Goal: Information Seeking & Learning: Check status

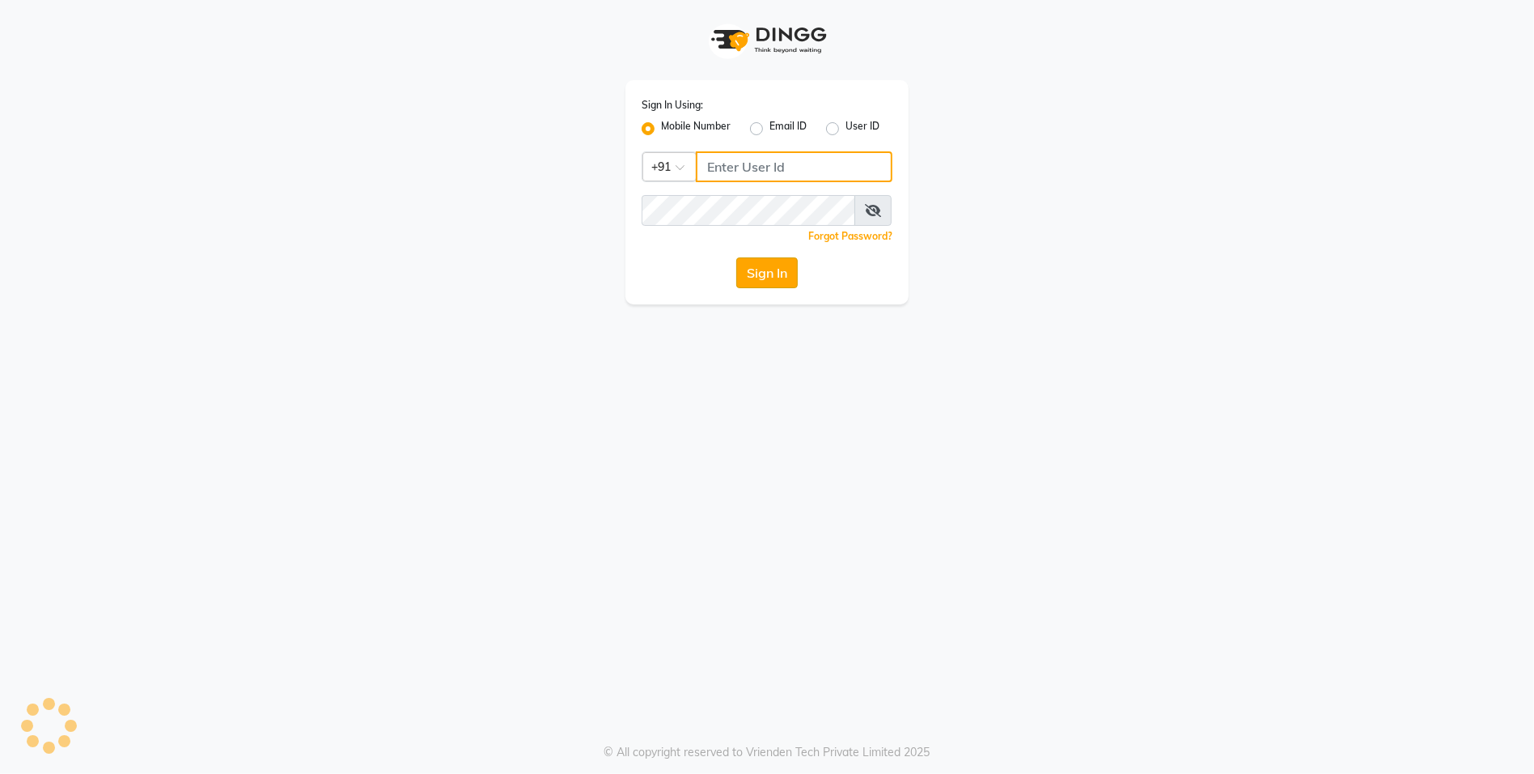
type input "7259892606"
click at [786, 280] on button "Sign In" at bounding box center [766, 272] width 61 height 31
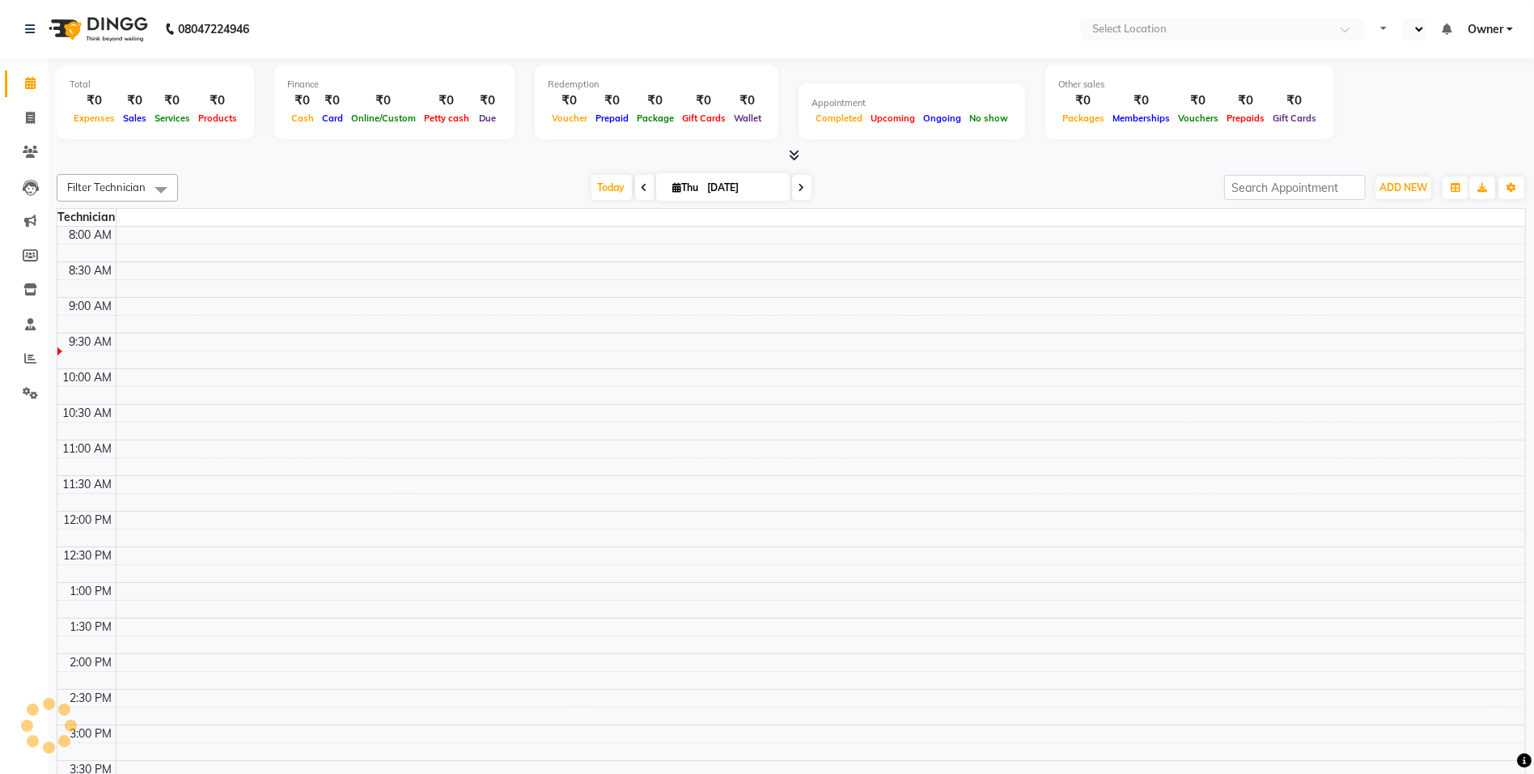
click at [797, 159] on icon at bounding box center [795, 155] width 11 height 12
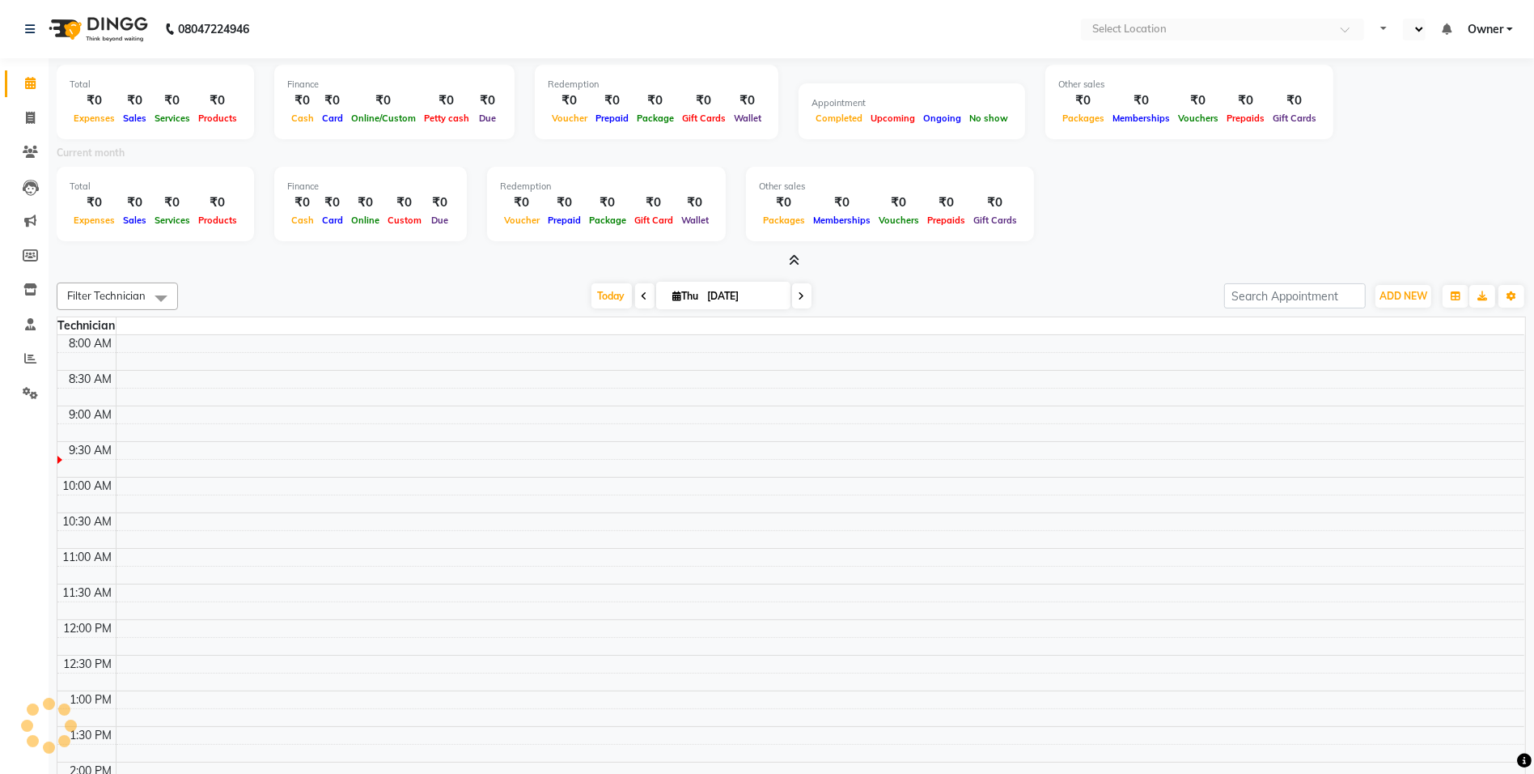
select select "en"
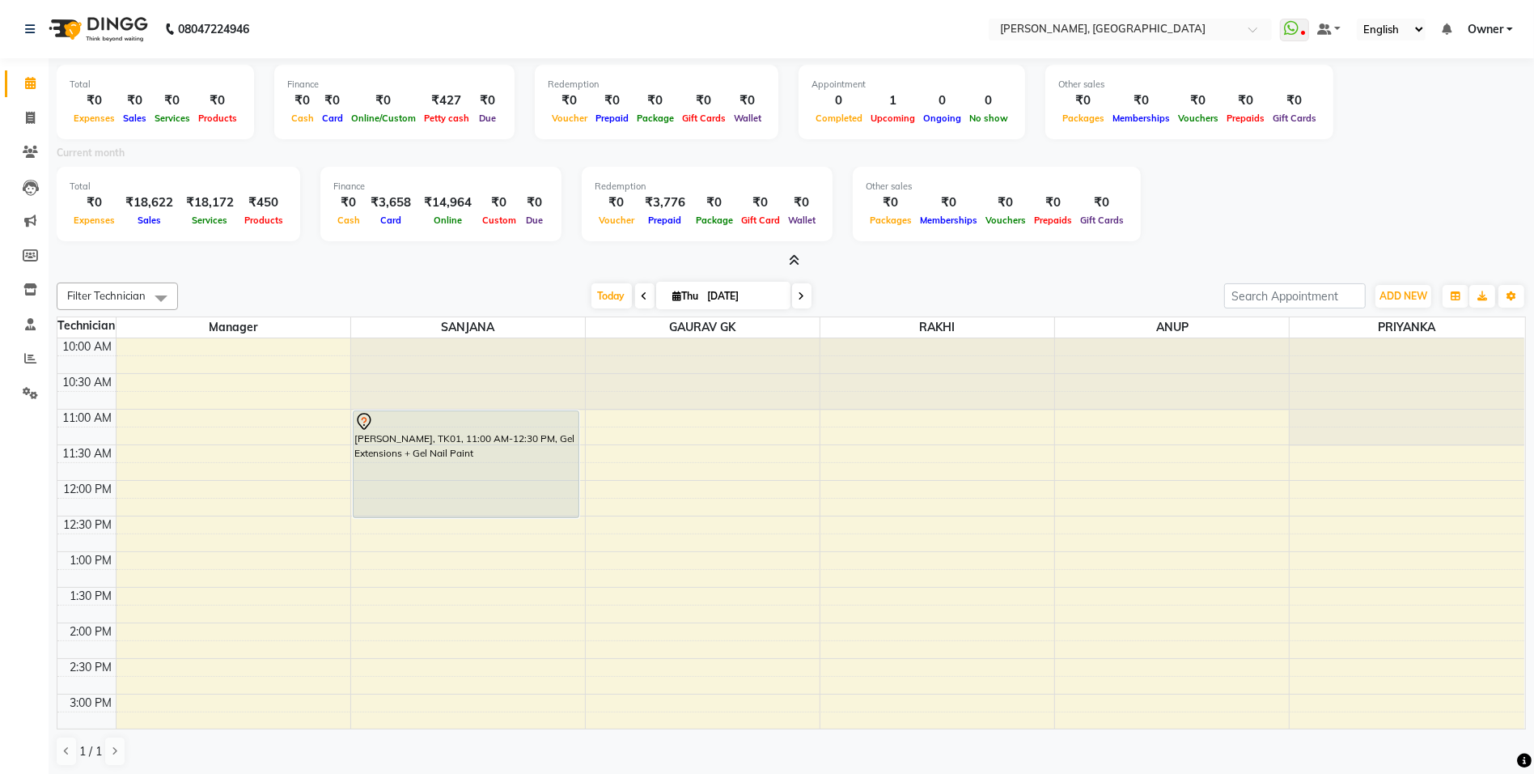
click at [460, 474] on div "[PERSON_NAME], TK01, 11:00 AM-12:30 PM, Gel Extensions + Gel Nail Paint" at bounding box center [466, 464] width 225 height 106
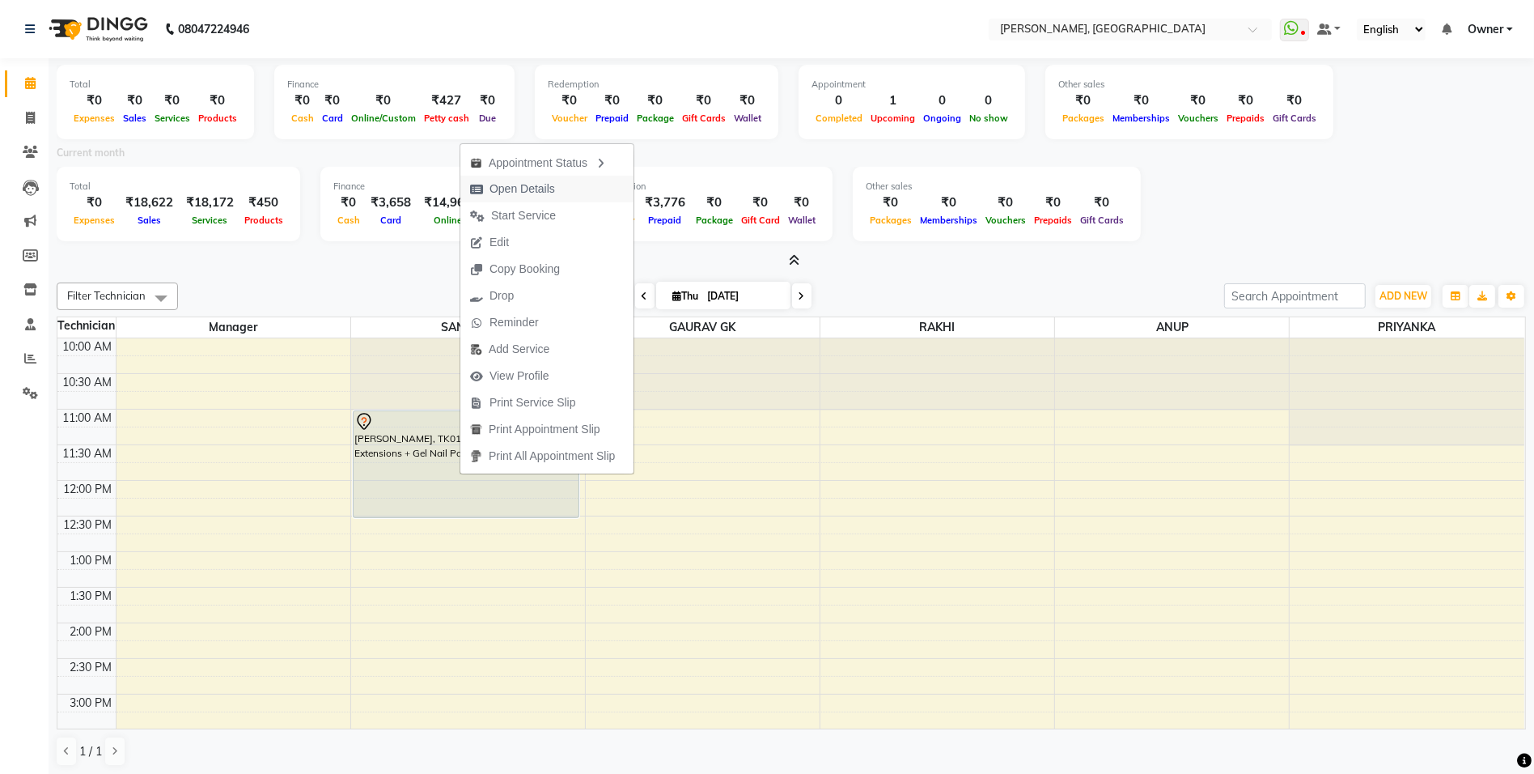
click at [549, 182] on span "Open Details" at bounding box center [523, 188] width 66 height 17
select select "7"
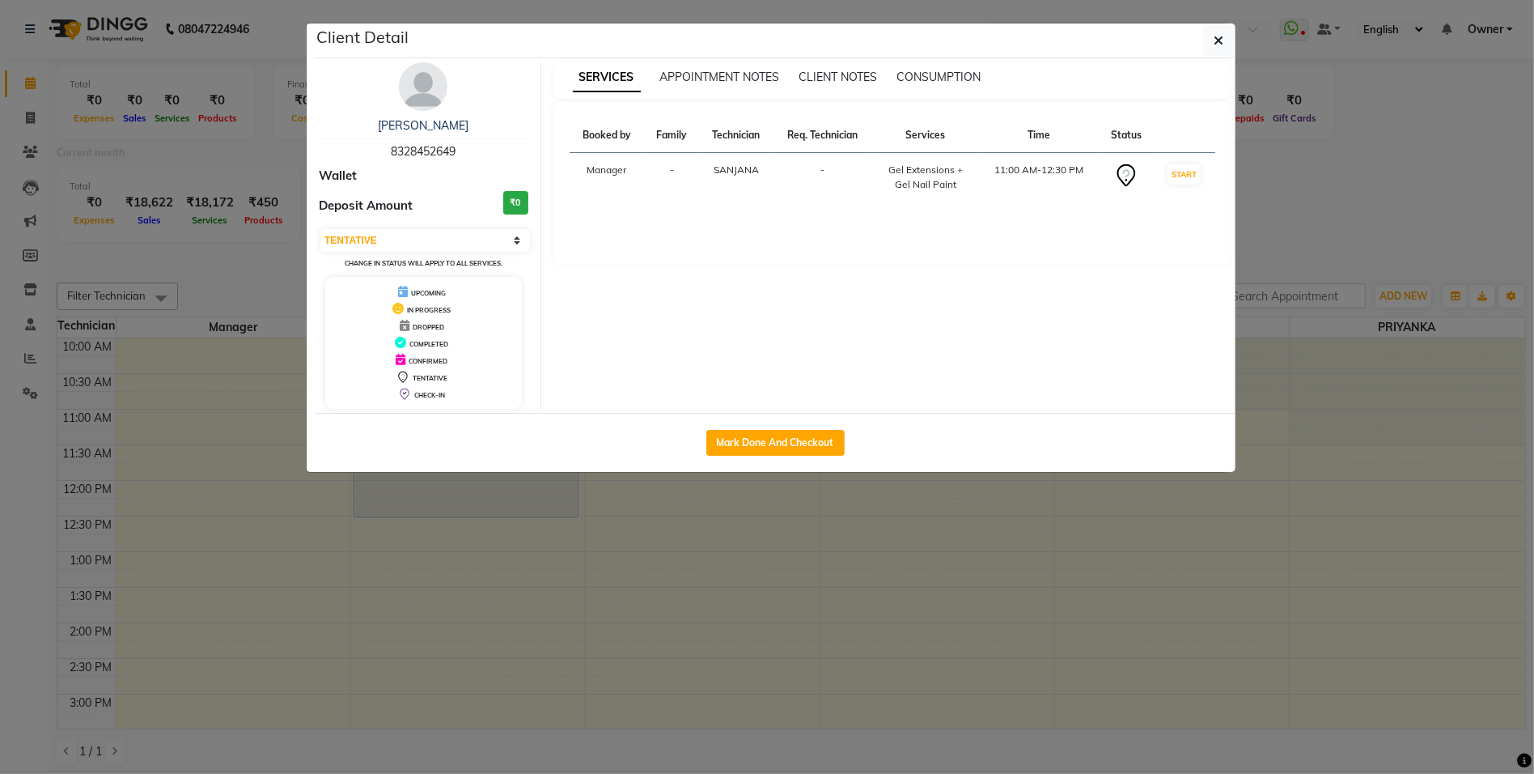
click at [411, 153] on span "8328452649" at bounding box center [423, 151] width 65 height 15
copy span "8328452649"
click at [1225, 40] on button "button" at bounding box center [1218, 40] width 31 height 31
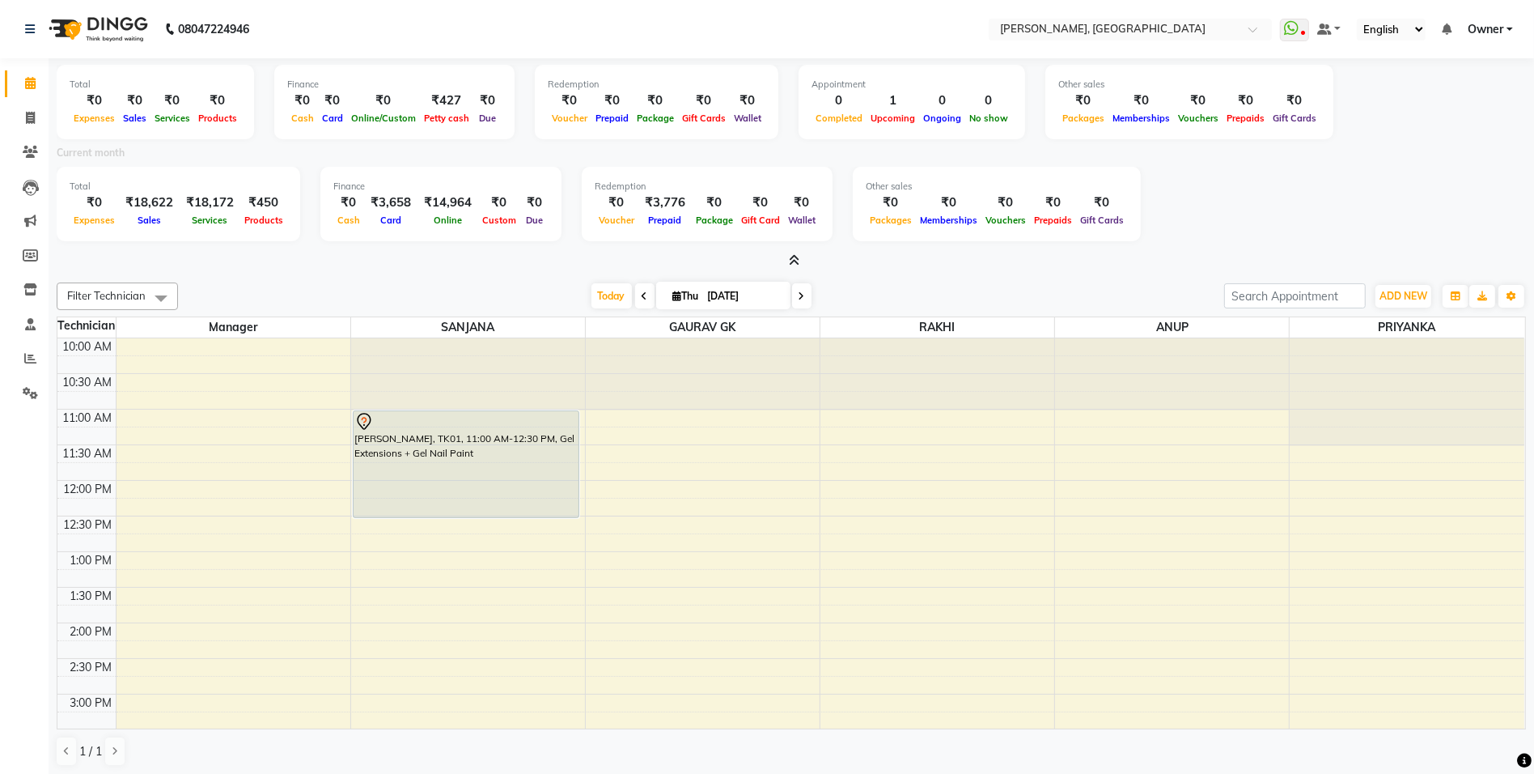
click at [796, 261] on icon at bounding box center [795, 260] width 11 height 12
